Goal: Transaction & Acquisition: Subscribe to service/newsletter

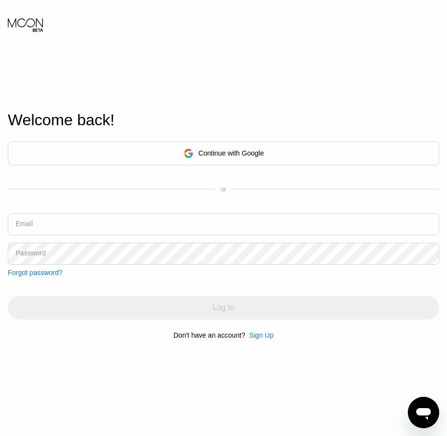
click at [20, 226] on div "Email" at bounding box center [24, 224] width 17 height 8
click at [26, 228] on div "Email" at bounding box center [24, 224] width 17 height 8
click at [41, 228] on input "text" at bounding box center [224, 224] width 432 height 22
click at [264, 339] on div "Sign Up" at bounding box center [261, 335] width 24 height 8
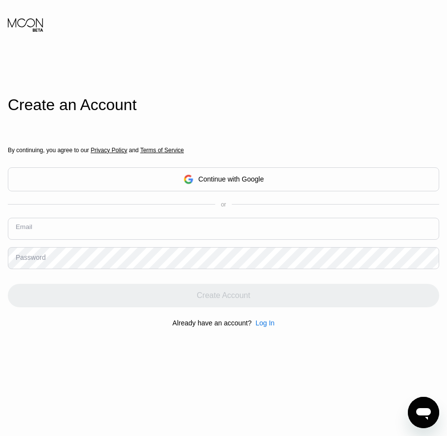
click at [46, 233] on input "text" at bounding box center [224, 229] width 432 height 22
paste input "[EMAIL_ADDRESS][DOMAIN_NAME]"
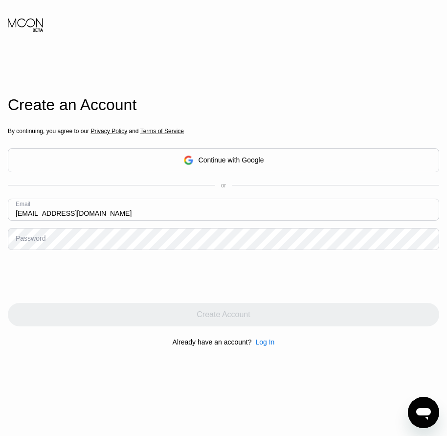
type input "[EMAIL_ADDRESS][DOMAIN_NAME]"
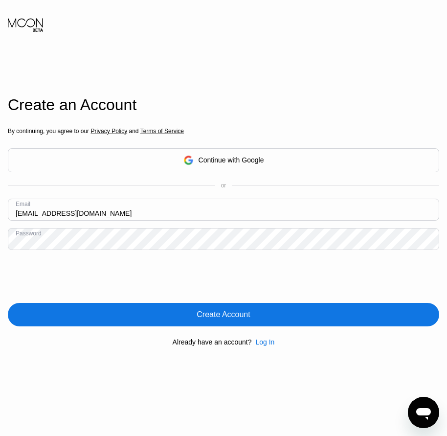
click at [231, 322] on div "Create Account" at bounding box center [224, 314] width 432 height 23
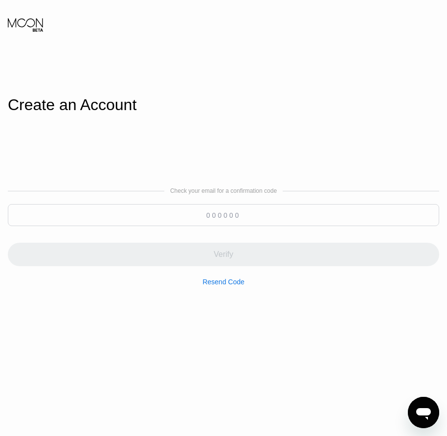
paste input "862265"
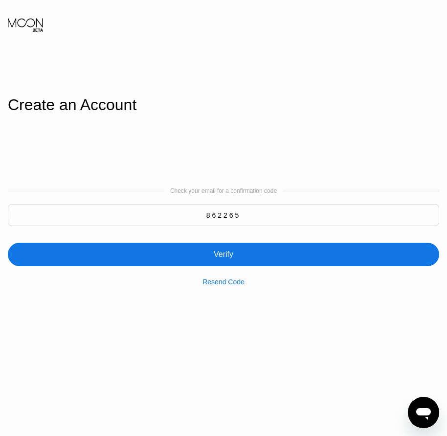
type input "862265"
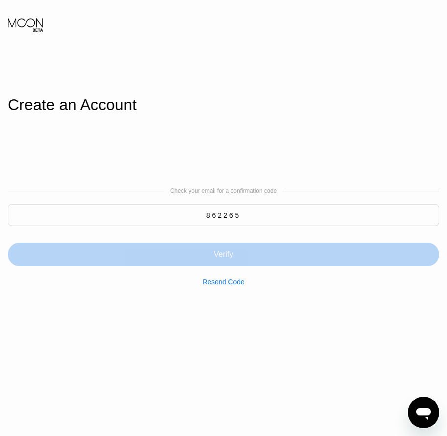
click at [222, 257] on div "Verify" at bounding box center [224, 255] width 20 height 10
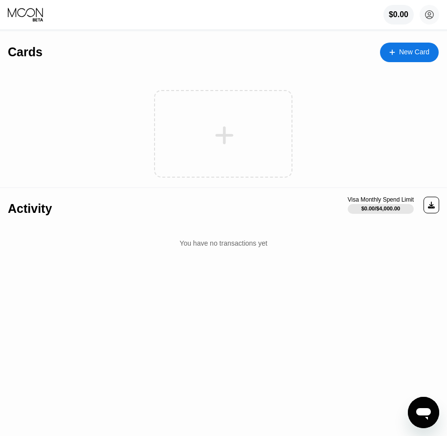
click at [412, 51] on div "New Card" at bounding box center [414, 52] width 30 height 8
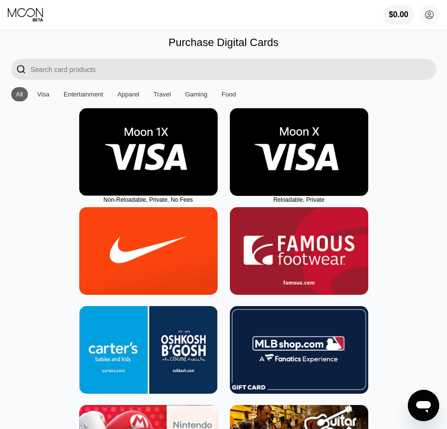
click at [299, 183] on img at bounding box center [299, 152] width 139 height 88
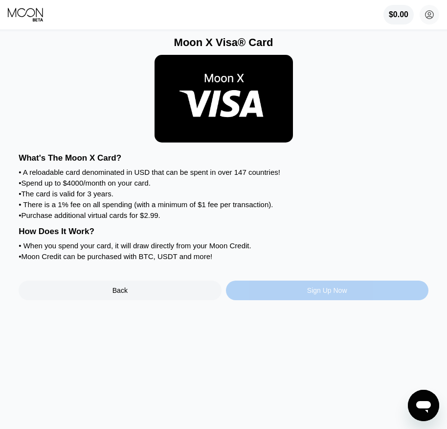
click at [324, 294] on div "Sign Up Now" at bounding box center [327, 290] width 40 height 8
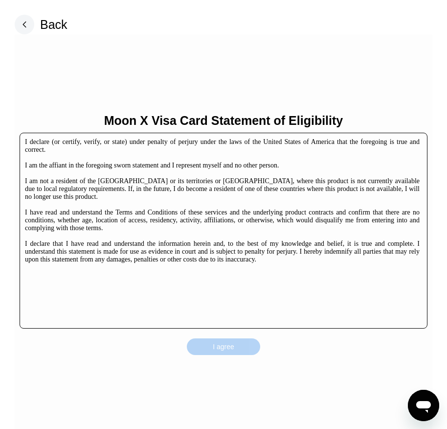
click at [228, 351] on div "I agree" at bounding box center [224, 346] width 22 height 9
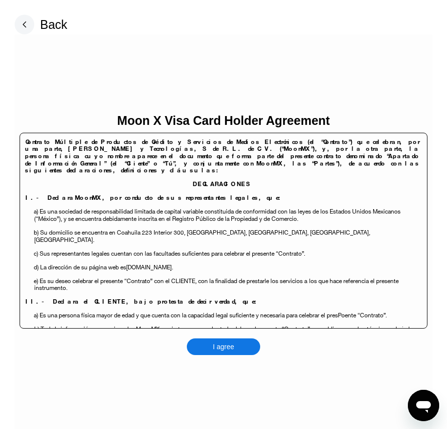
click at [233, 347] on div "I agree" at bounding box center [224, 346] width 22 height 9
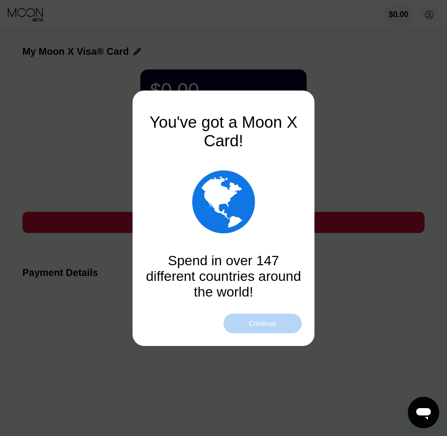
click at [258, 320] on div "Continue" at bounding box center [262, 324] width 27 height 8
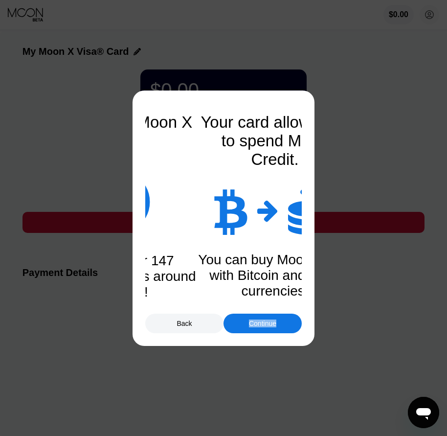
click at [258, 320] on div "Continue" at bounding box center [262, 324] width 27 height 8
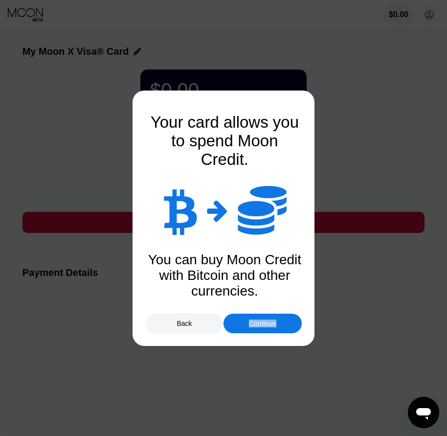
click at [258, 320] on div "Continue" at bounding box center [262, 324] width 27 height 8
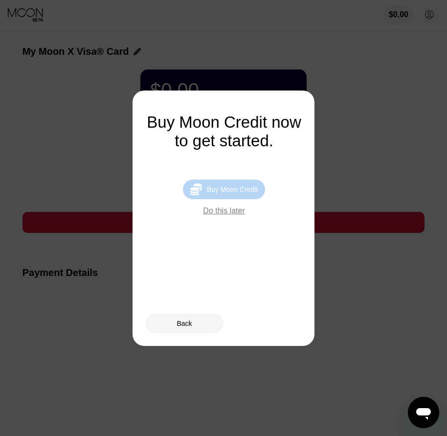
click at [255, 193] on div "Buy Moon Credit" at bounding box center [232, 190] width 51 height 8
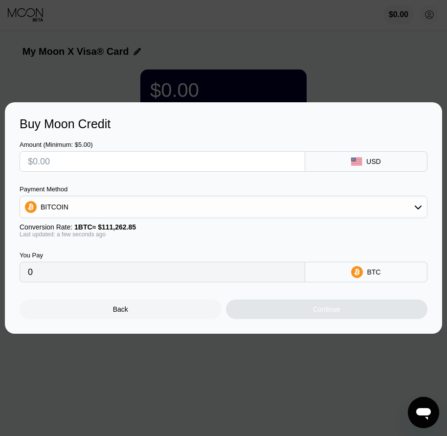
click at [122, 312] on div "Back" at bounding box center [120, 309] width 15 height 8
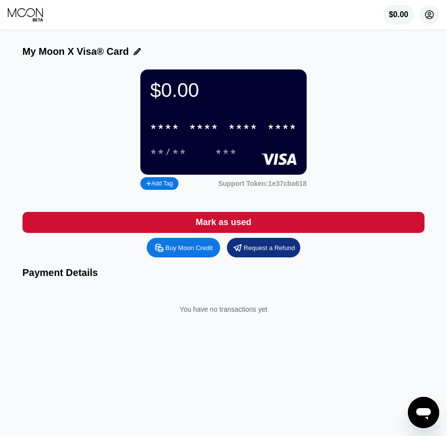
click at [433, 15] on circle at bounding box center [430, 15] width 20 height 20
